Goal: Find contact information: Find contact information

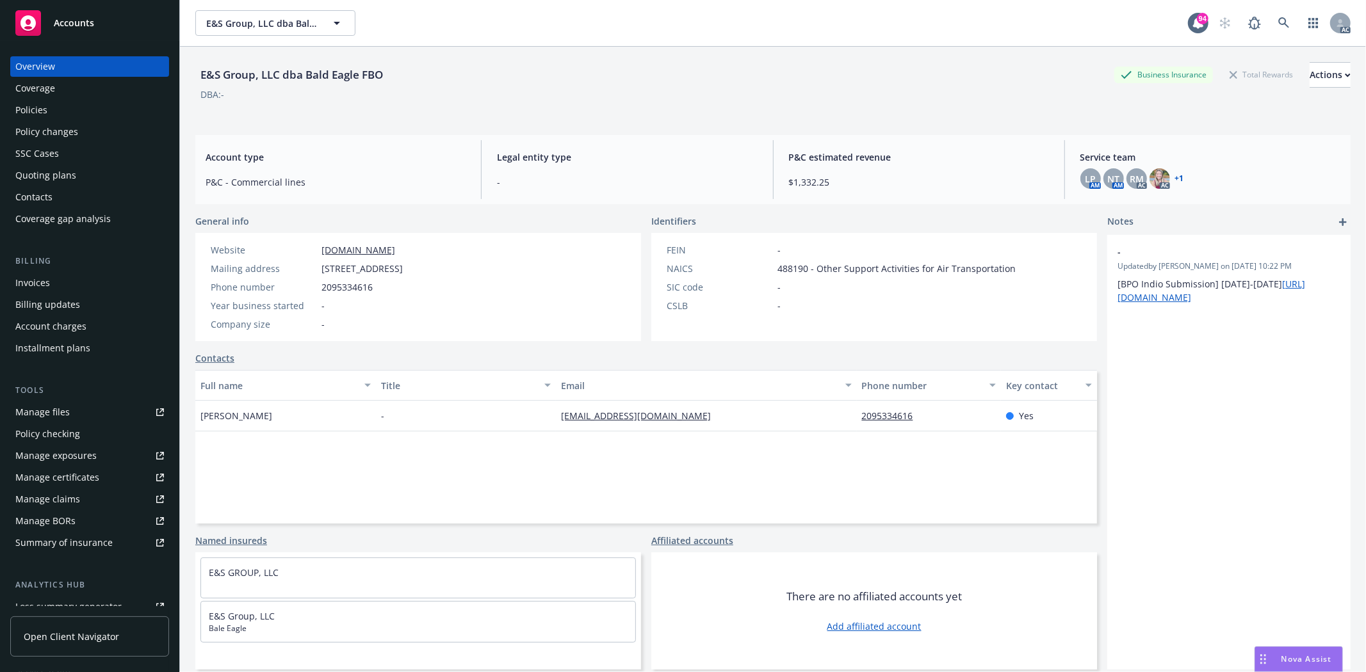
drag, startPoint x: 322, startPoint y: 265, endPoint x: 523, endPoint y: 272, distance: 200.6
click at [523, 272] on div "Website [DOMAIN_NAME] Mailing address [STREET_ADDRESS] Phone number [PHONE_NUMB…" at bounding box center [418, 287] width 446 height 108
click at [549, 254] on div "Website [DOMAIN_NAME] Mailing address [STREET_ADDRESS] Phone number [PHONE_NUMB…" at bounding box center [418, 287] width 446 height 108
drag, startPoint x: 202, startPoint y: 407, endPoint x: 305, endPoint y: 409, distance: 103.1
click at [305, 409] on div "[PERSON_NAME]" at bounding box center [285, 416] width 181 height 31
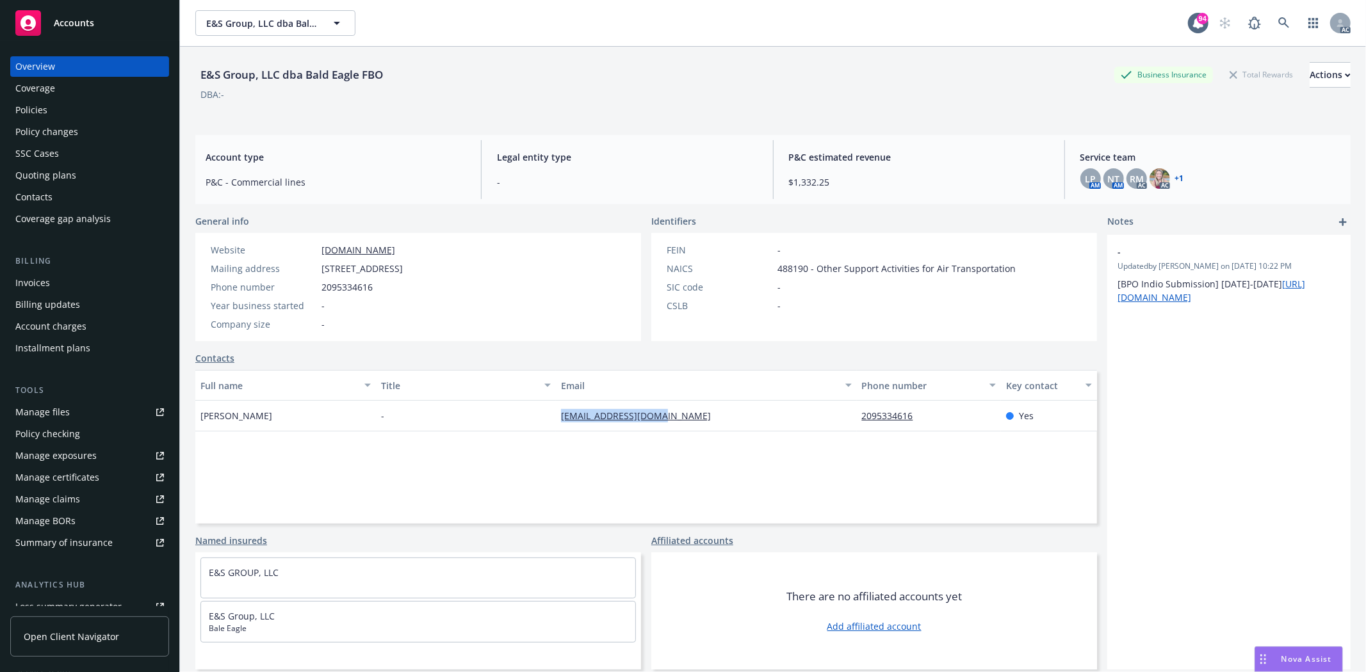
drag, startPoint x: 545, startPoint y: 411, endPoint x: 698, endPoint y: 414, distance: 153.1
click at [698, 414] on div "[PERSON_NAME] - [EMAIL_ADDRESS][DOMAIN_NAME] 2095334616 Yes" at bounding box center [646, 416] width 902 height 31
click at [886, 483] on div "Full name Title Email Phone number Key contact [PERSON_NAME] - [EMAIL_ADDRESS][…" at bounding box center [646, 447] width 902 height 154
drag, startPoint x: 846, startPoint y: 416, endPoint x: 930, endPoint y: 416, distance: 83.9
click at [930, 416] on div "[PERSON_NAME] - [EMAIL_ADDRESS][DOMAIN_NAME] 2095334616 Yes" at bounding box center [646, 416] width 902 height 31
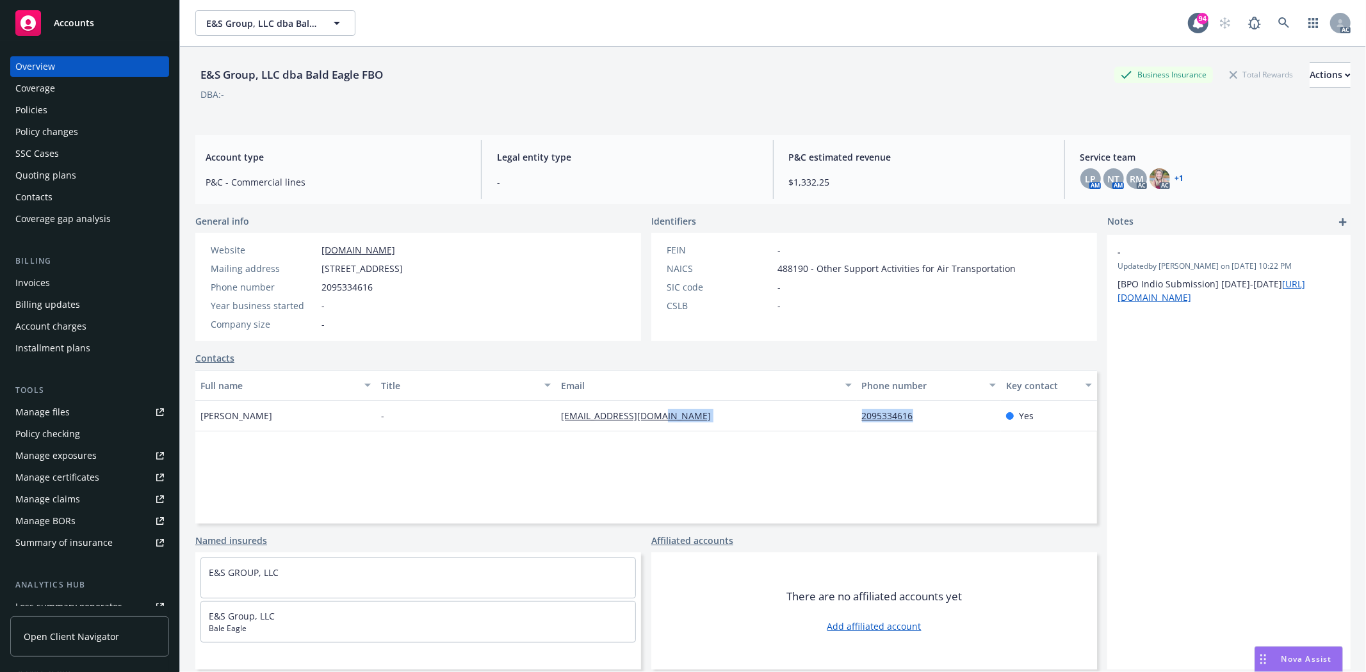
copy div "2095334616"
click at [731, 485] on div "Full name Title Email Phone number Key contact [PERSON_NAME] - [EMAIL_ADDRESS][…" at bounding box center [646, 447] width 902 height 154
click at [72, 111] on div "Policies" at bounding box center [89, 110] width 149 height 20
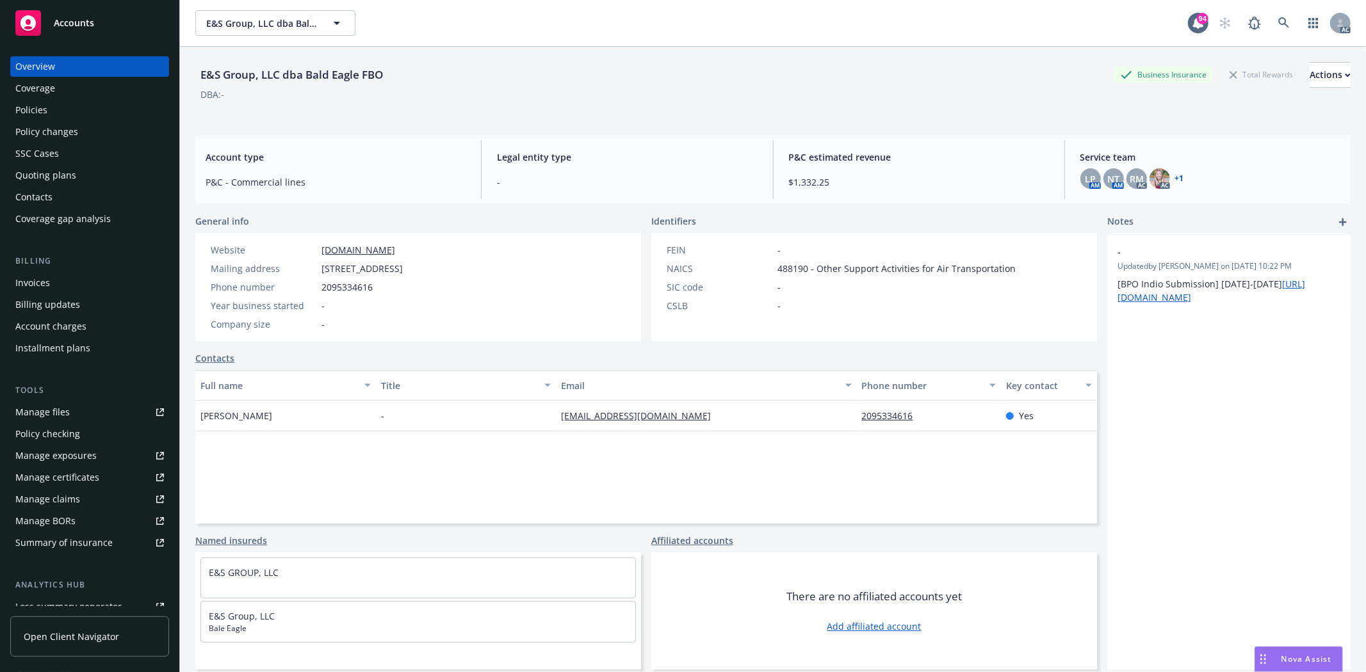
click at [72, 111] on div "Policies" at bounding box center [89, 110] width 149 height 20
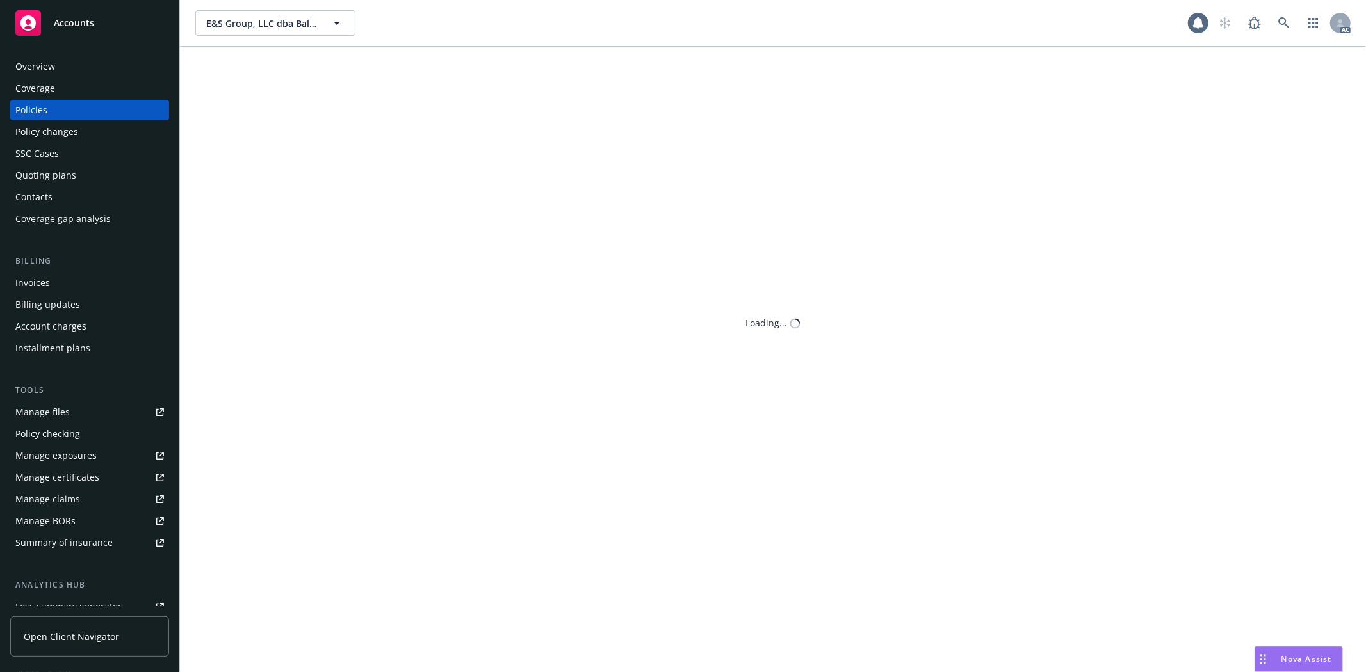
click at [72, 111] on div "Policies" at bounding box center [89, 110] width 149 height 20
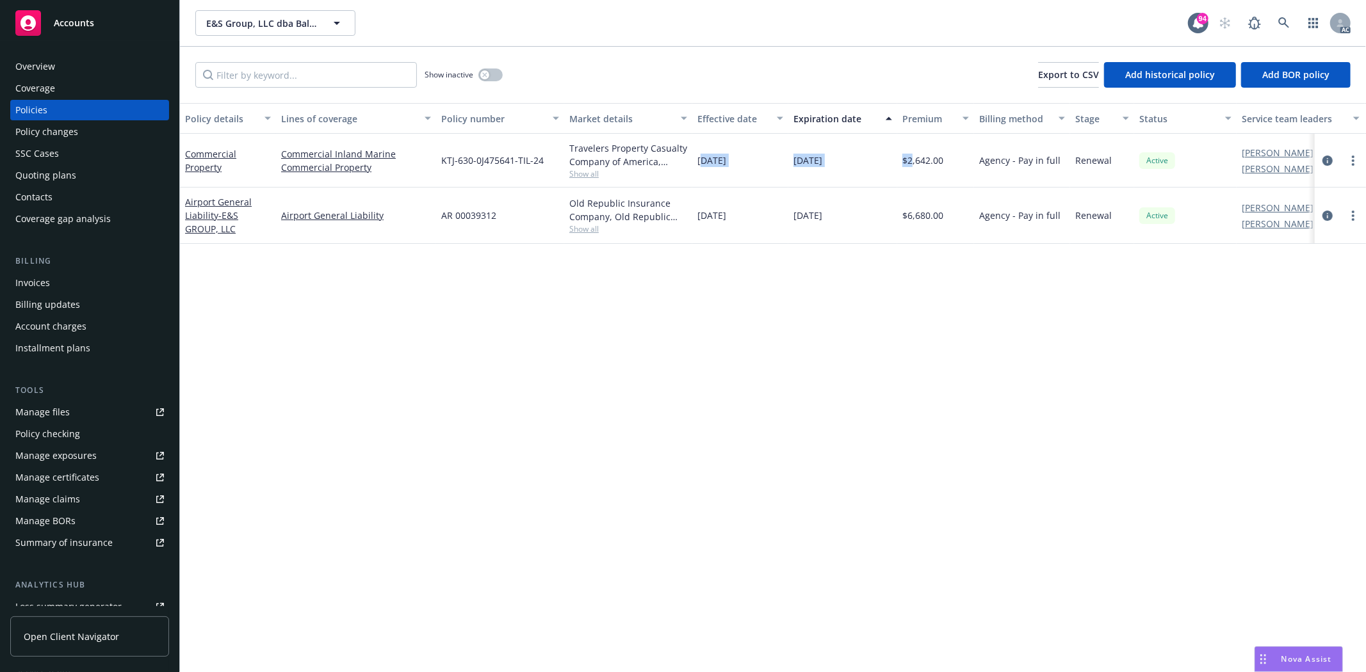
drag, startPoint x: 700, startPoint y: 159, endPoint x: 911, endPoint y: 158, distance: 211.3
click at [911, 158] on div "Commercial Property Commercial Inland Marine Commercial Property KTJ-630-0J4756…" at bounding box center [798, 161] width 1236 height 54
click at [591, 171] on span "Show all" at bounding box center [628, 173] width 118 height 11
click at [505, 90] on div "Show inactive Export to CSV Add historical policy Add BOR policy" at bounding box center [773, 75] width 1186 height 56
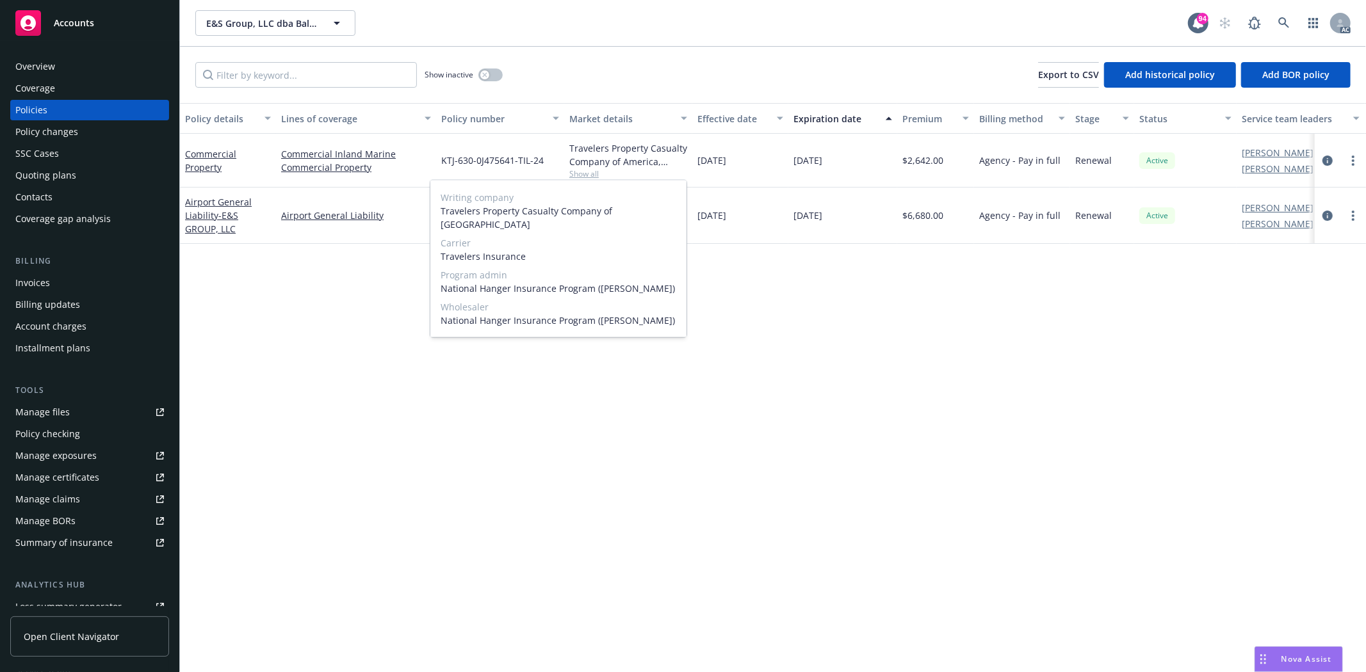
click at [505, 81] on div "Show inactive Export to CSV Add historical policy Add BOR policy" at bounding box center [773, 75] width 1186 height 56
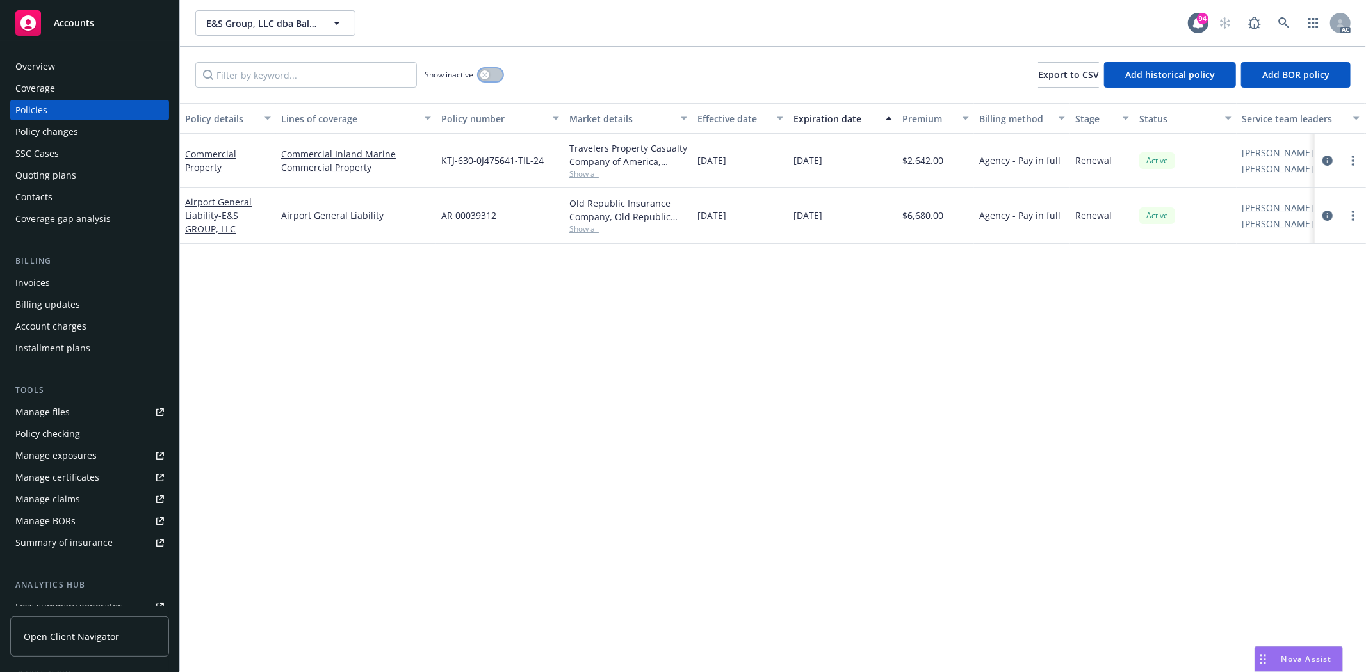
click at [488, 73] on div "button" at bounding box center [484, 74] width 9 height 9
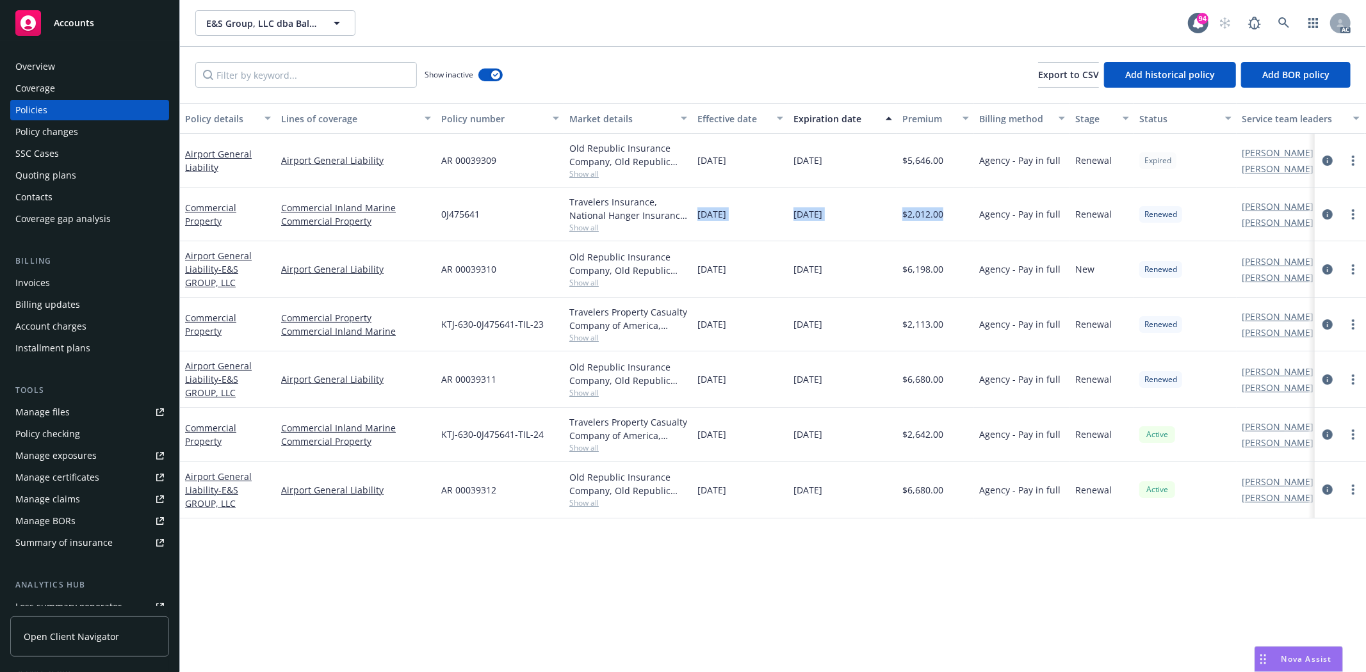
drag, startPoint x: 692, startPoint y: 208, endPoint x: 973, endPoint y: 220, distance: 281.4
click at [973, 220] on div "Commercial Property Commercial Inland Marine Commercial Property 0J475641 Trave…" at bounding box center [798, 215] width 1236 height 54
click at [590, 232] on span "Show all" at bounding box center [628, 227] width 118 height 11
click at [539, 200] on div "0J475641" at bounding box center [500, 215] width 128 height 54
drag, startPoint x: 693, startPoint y: 330, endPoint x: 919, endPoint y: 336, distance: 226.2
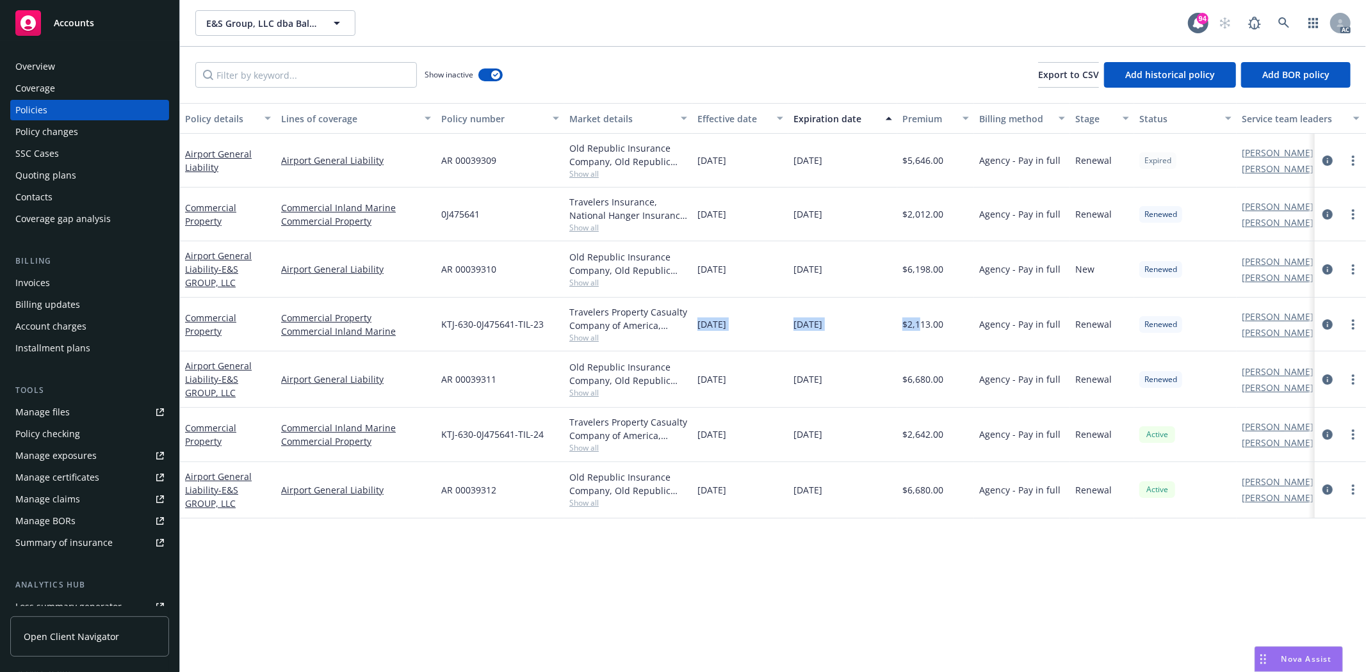
click at [919, 336] on div "Commercial Property Commercial Property Commercial Inland Marine KTJ-630-0J4756…" at bounding box center [798, 325] width 1236 height 54
click at [919, 336] on div "$2,113.00" at bounding box center [935, 325] width 77 height 54
click at [578, 335] on span "Show all" at bounding box center [628, 337] width 118 height 11
click at [571, 272] on div "Old Republic Insurance Company, Old Republic General Insurance Group" at bounding box center [628, 263] width 118 height 27
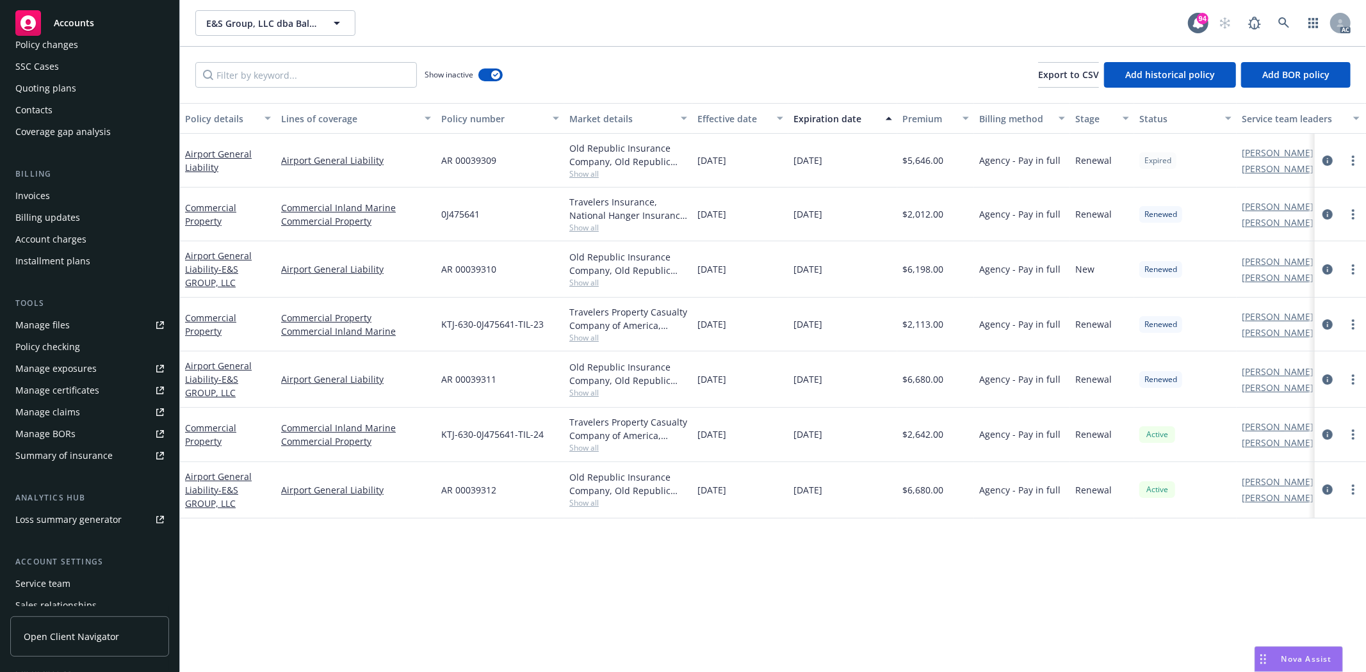
scroll to position [162, 0]
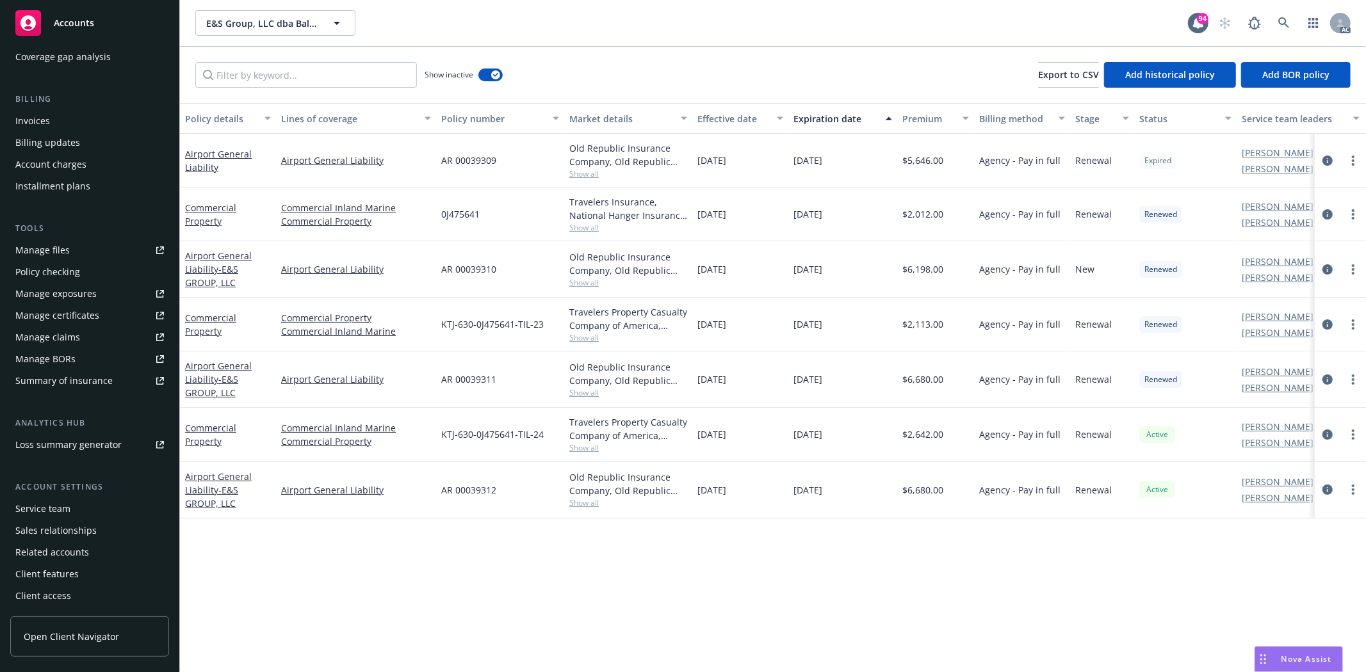
click at [63, 521] on div "Sales relationships" at bounding box center [55, 531] width 81 height 20
click at [67, 509] on div "Service team" at bounding box center [42, 509] width 55 height 20
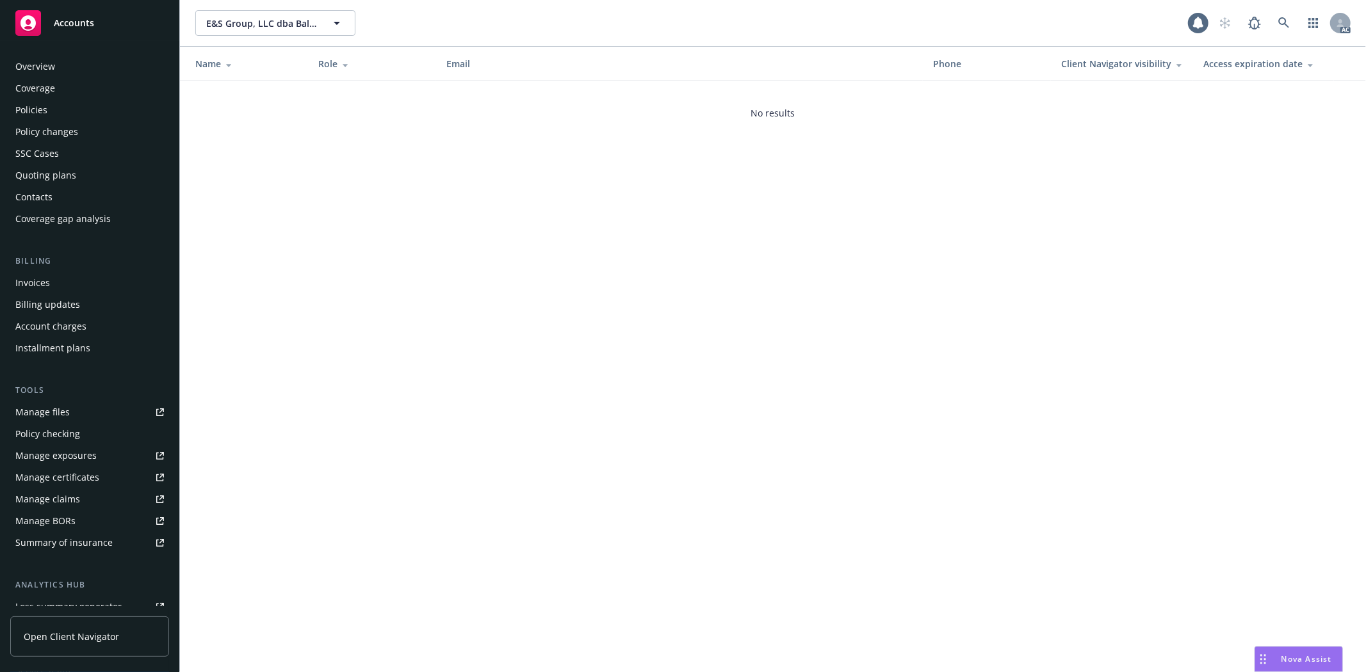
scroll to position [162, 0]
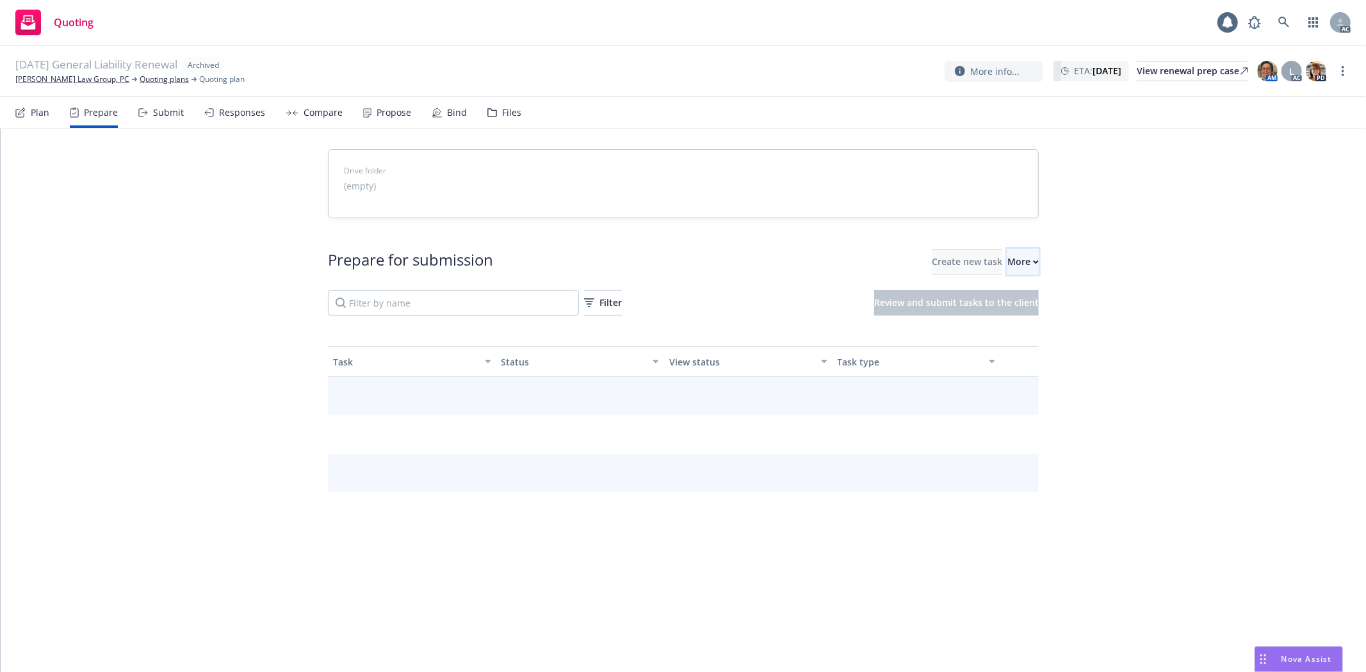
click at [1009, 270] on div "More" at bounding box center [1022, 262] width 31 height 24
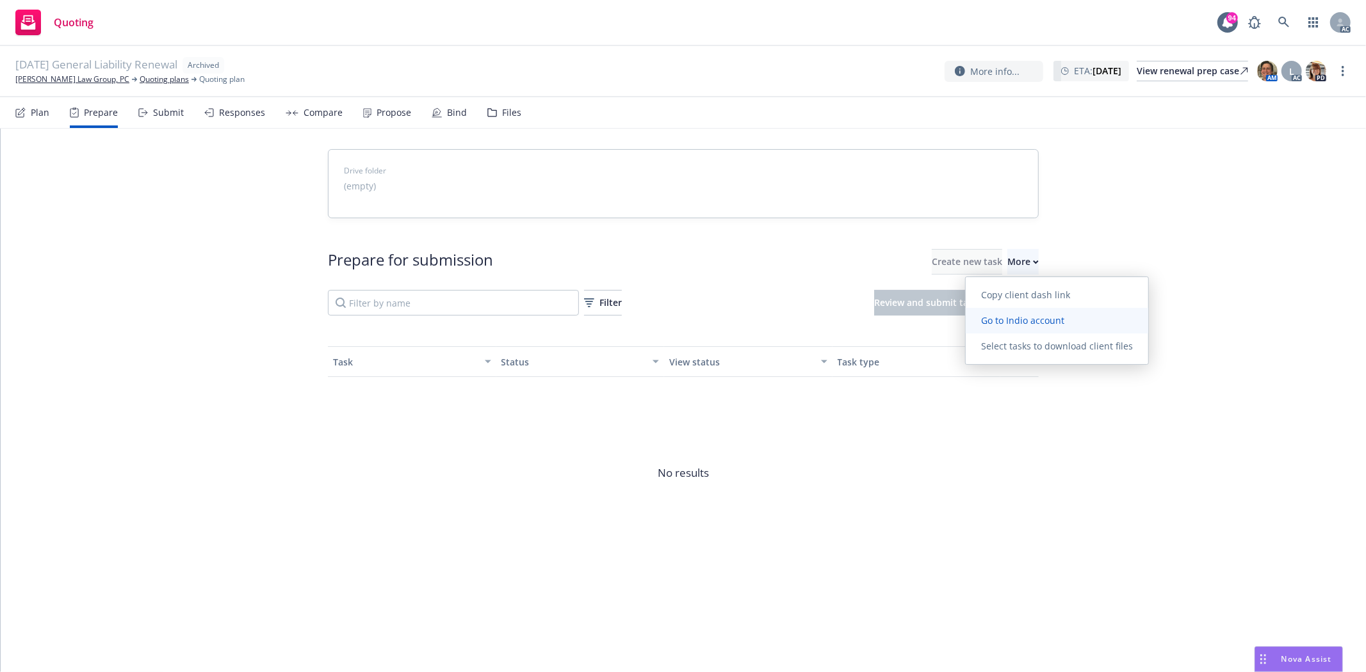
click at [1002, 322] on span "Go to Indio account" at bounding box center [1023, 320] width 114 height 12
click at [1007, 252] on button "More" at bounding box center [1022, 262] width 31 height 26
click at [1023, 325] on span "Go to Indio account" at bounding box center [1023, 320] width 114 height 12
click at [1007, 266] on div "More" at bounding box center [1022, 262] width 31 height 24
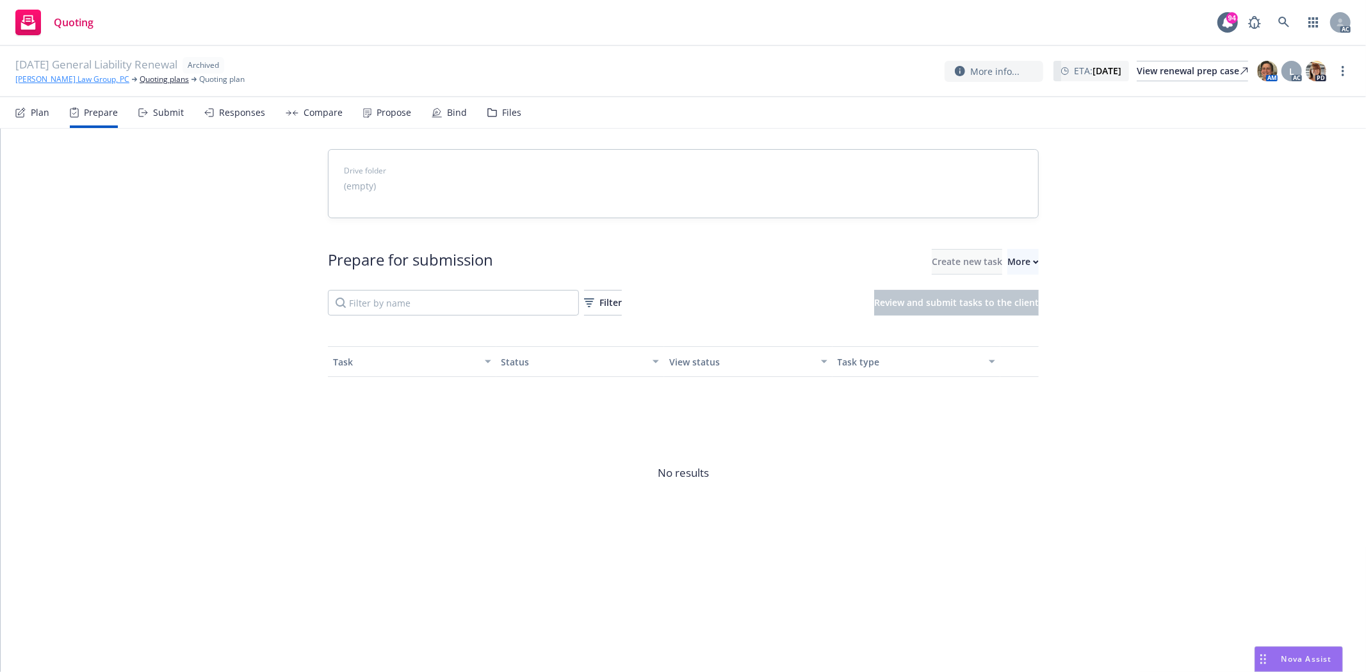
click at [42, 79] on link "Haight Law Group, PC" at bounding box center [72, 80] width 114 height 12
